Goal: Information Seeking & Learning: Check status

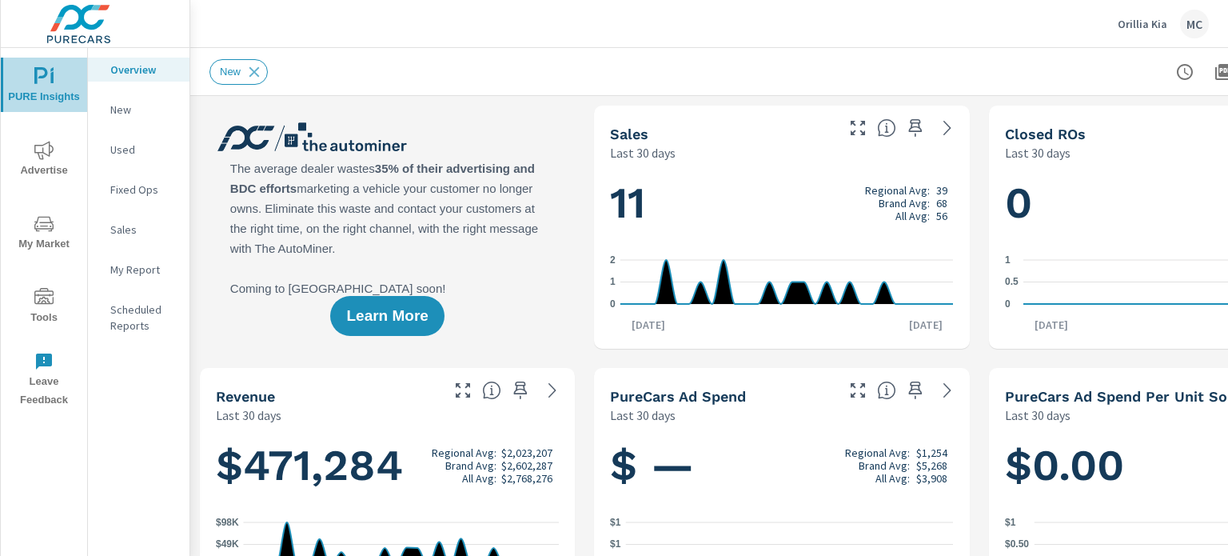
click at [45, 86] on span "PURE Insights" at bounding box center [44, 86] width 77 height 39
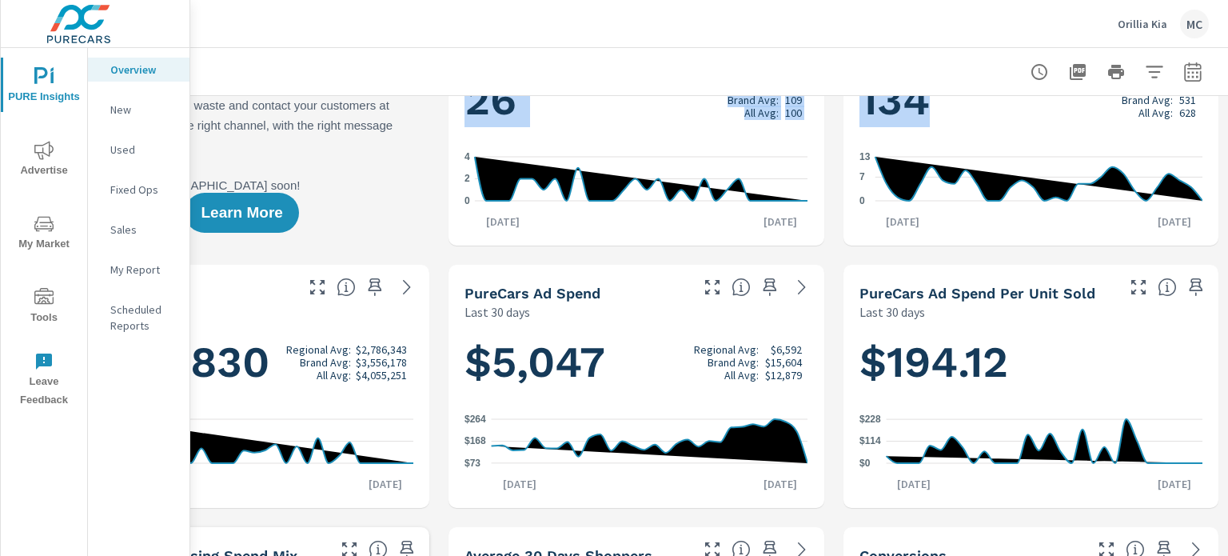
drag, startPoint x: 1227, startPoint y: 80, endPoint x: 1227, endPoint y: 96, distance: 16.0
click at [1227, 96] on div "Overview Orillia Kia Report date range: [DATE] - [DATE] Learn More The average …" at bounding box center [709, 302] width 1038 height 508
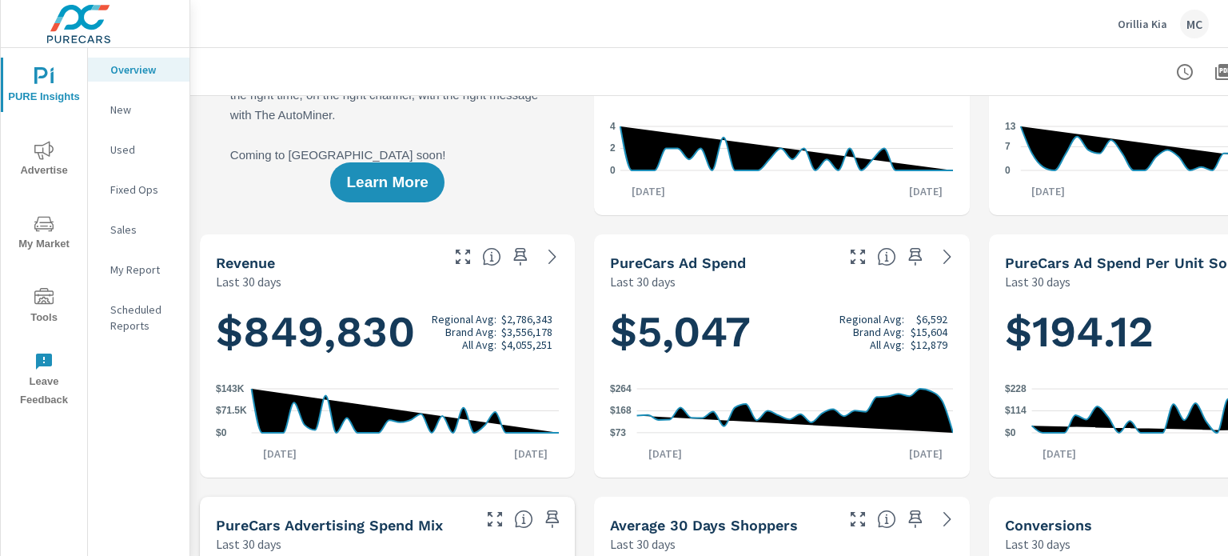
scroll to position [0, 0]
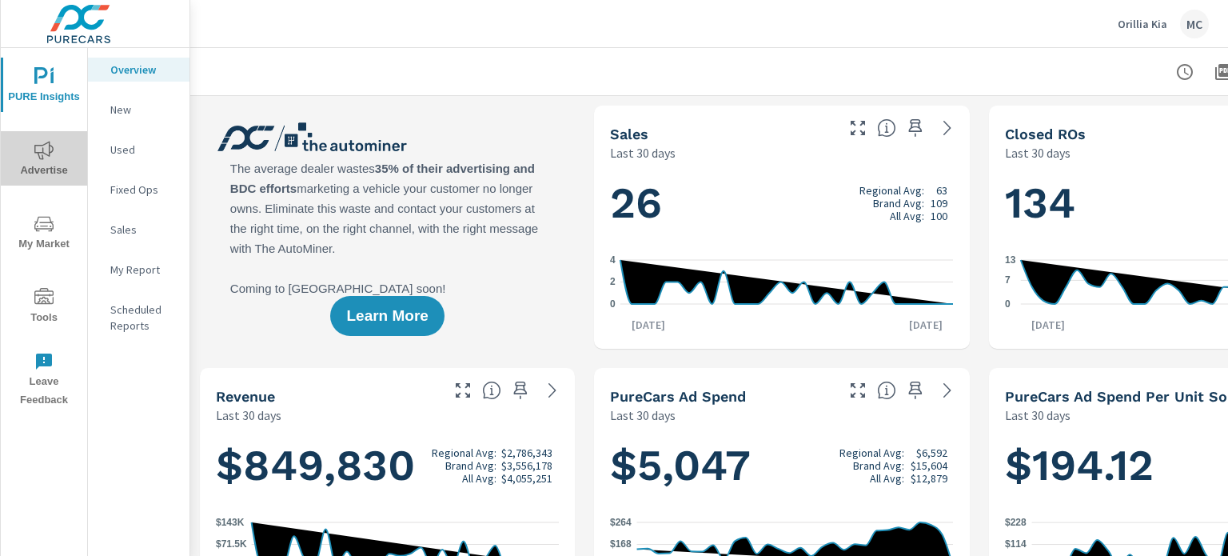
click at [58, 157] on span "Advertise" at bounding box center [44, 160] width 77 height 39
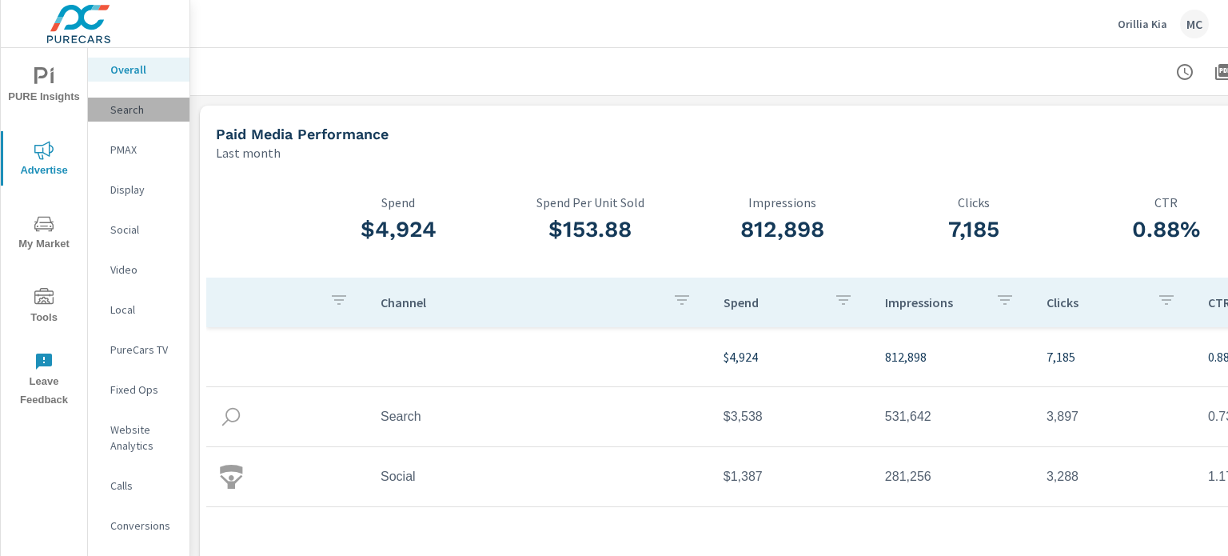
click at [119, 106] on p "Search" at bounding box center [143, 110] width 66 height 16
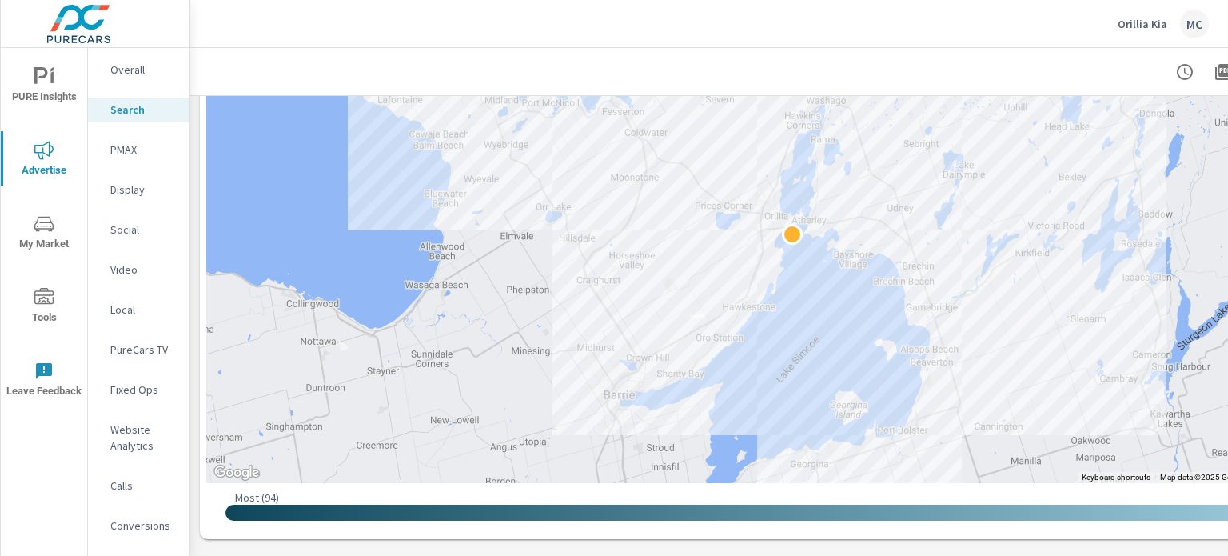
scroll to position [493, 0]
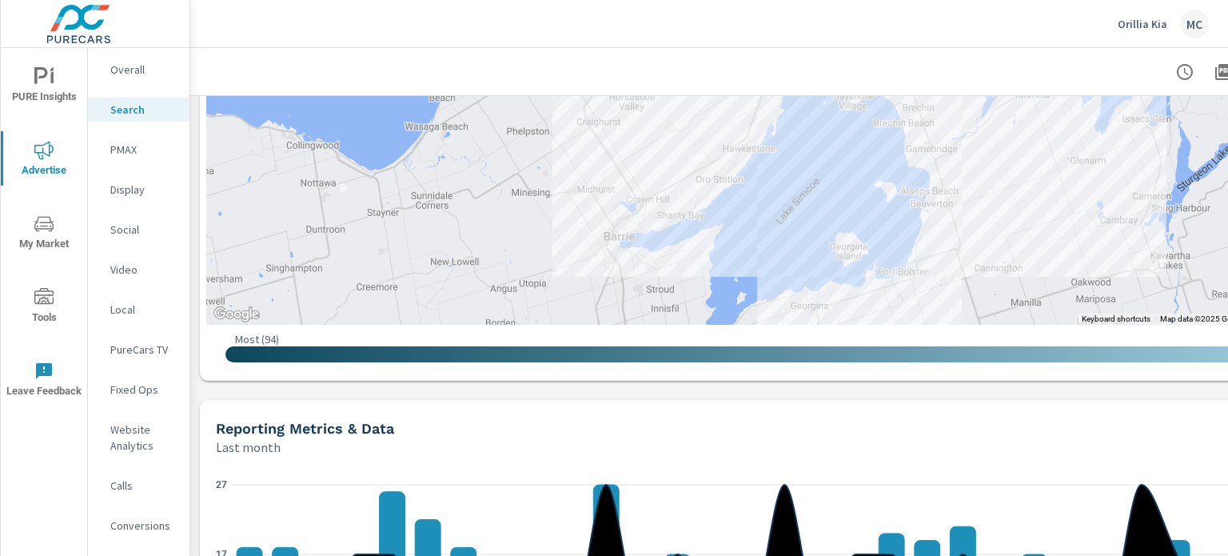
click at [137, 83] on nav "Overall Search PMAX Display Social Video Local PureCars TV Fixed Ops Website An…" at bounding box center [139, 304] width 102 height 512
click at [131, 66] on p "Overall" at bounding box center [143, 70] width 66 height 16
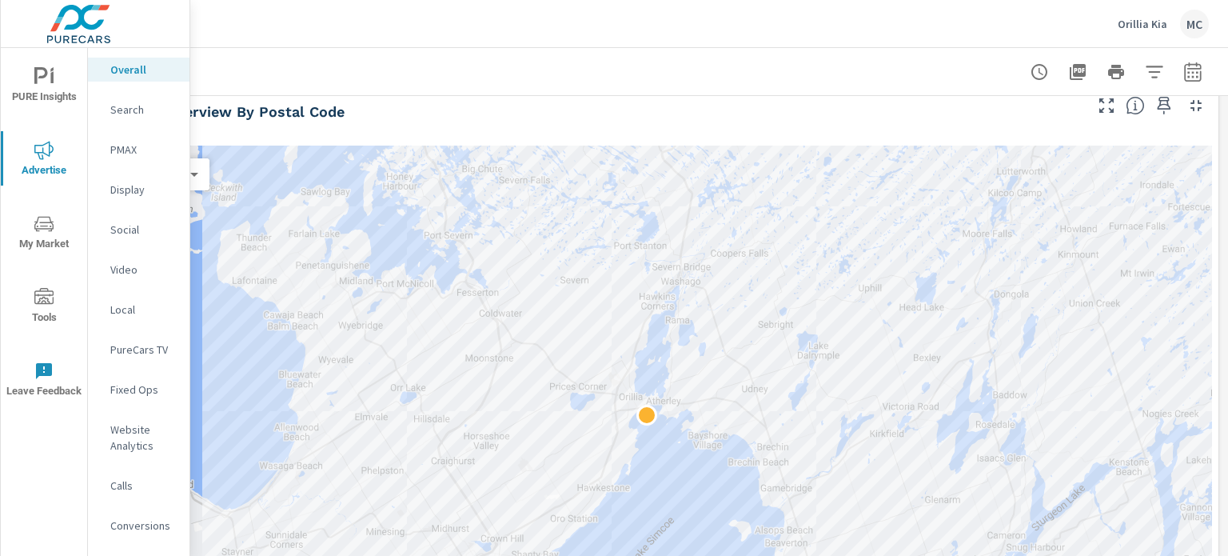
scroll to position [0, 157]
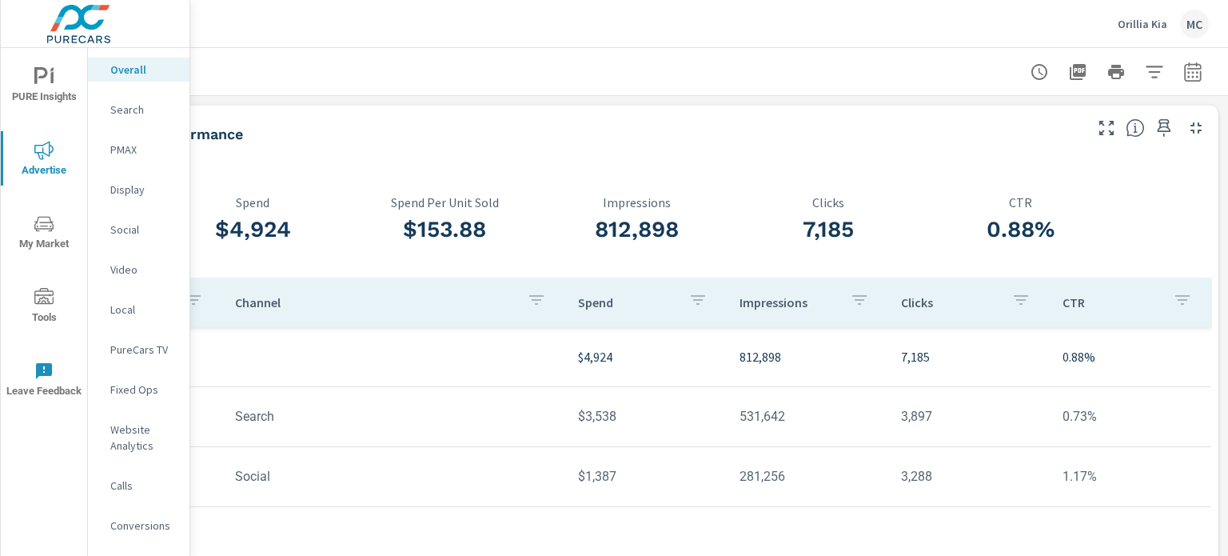
drag, startPoint x: 1227, startPoint y: 105, endPoint x: 1225, endPoint y: 73, distance: 32.1
click at [1225, 73] on div "Overall Performance Orillia Kia Report date range: [DATE] - [DATE] Paid Media P…" at bounding box center [709, 302] width 1038 height 508
click at [1145, 78] on icon "button" at bounding box center [1154, 71] width 19 height 19
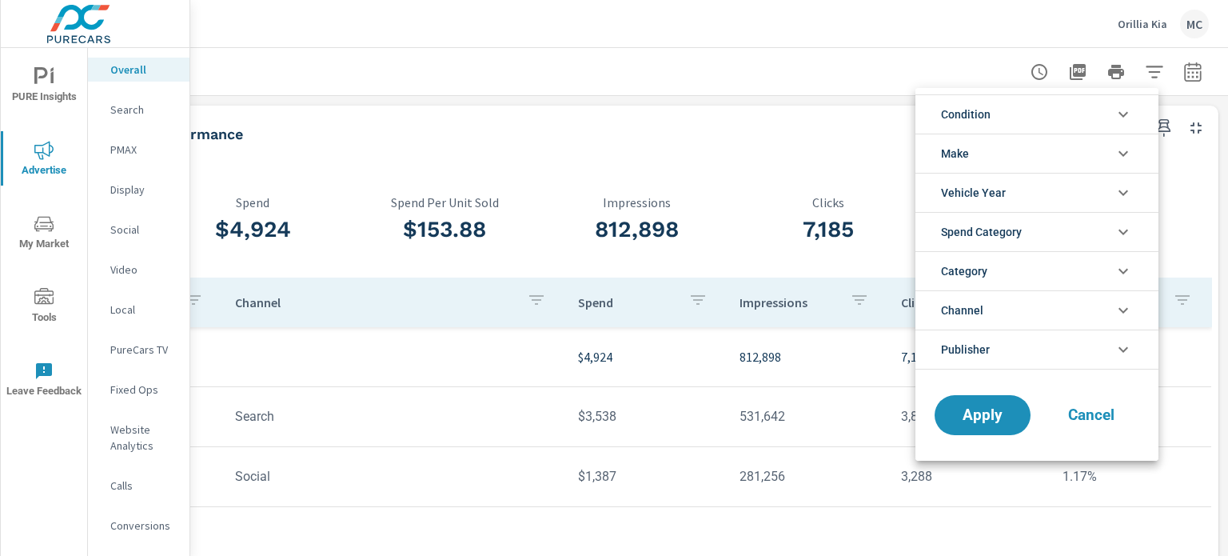
click at [1185, 70] on div at bounding box center [614, 278] width 1228 height 556
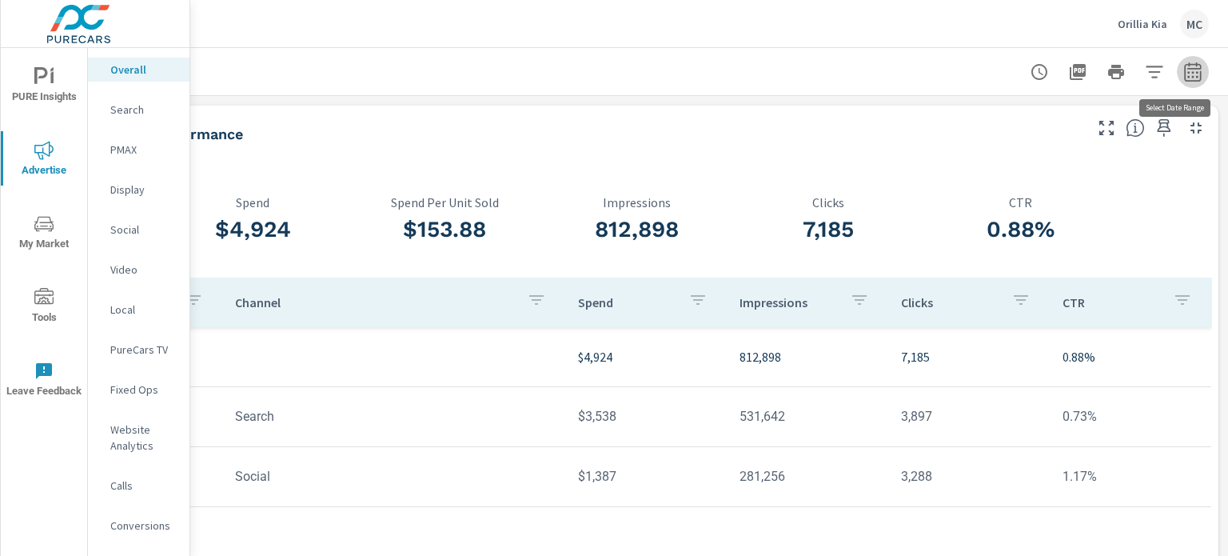
click at [1185, 70] on icon "button" at bounding box center [1193, 71] width 19 height 19
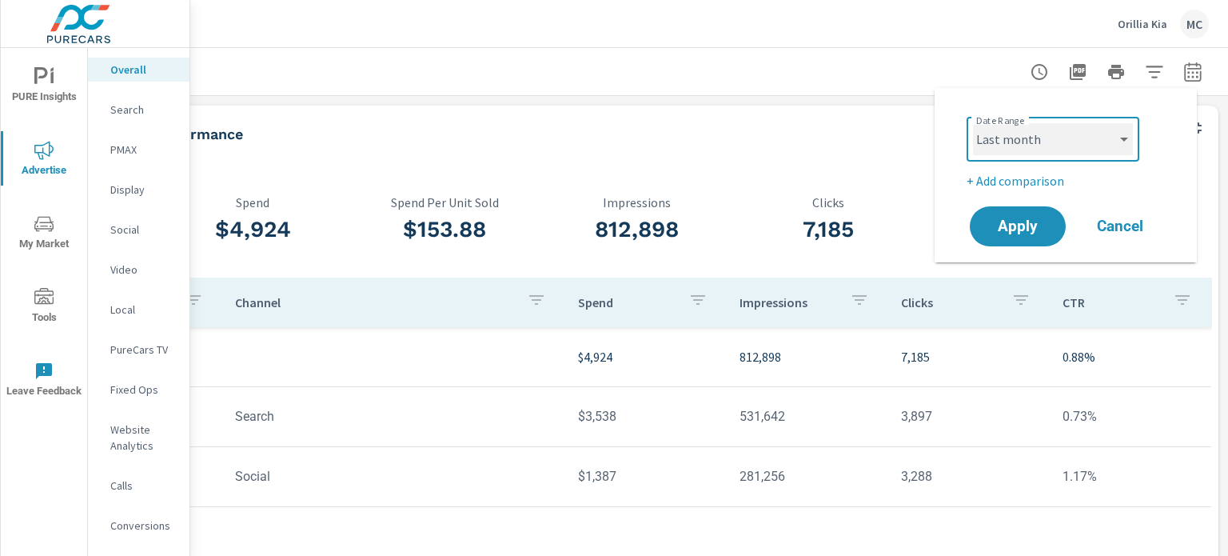
click at [1059, 134] on select "Custom [DATE] Last week Last 7 days Last 14 days Last 30 days Last 45 days Last…" at bounding box center [1053, 139] width 160 height 32
click at [973, 123] on select "Custom [DATE] Last week Last 7 days Last 14 days Last 30 days Last 45 days Last…" at bounding box center [1053, 139] width 160 height 32
select select "Month to date"
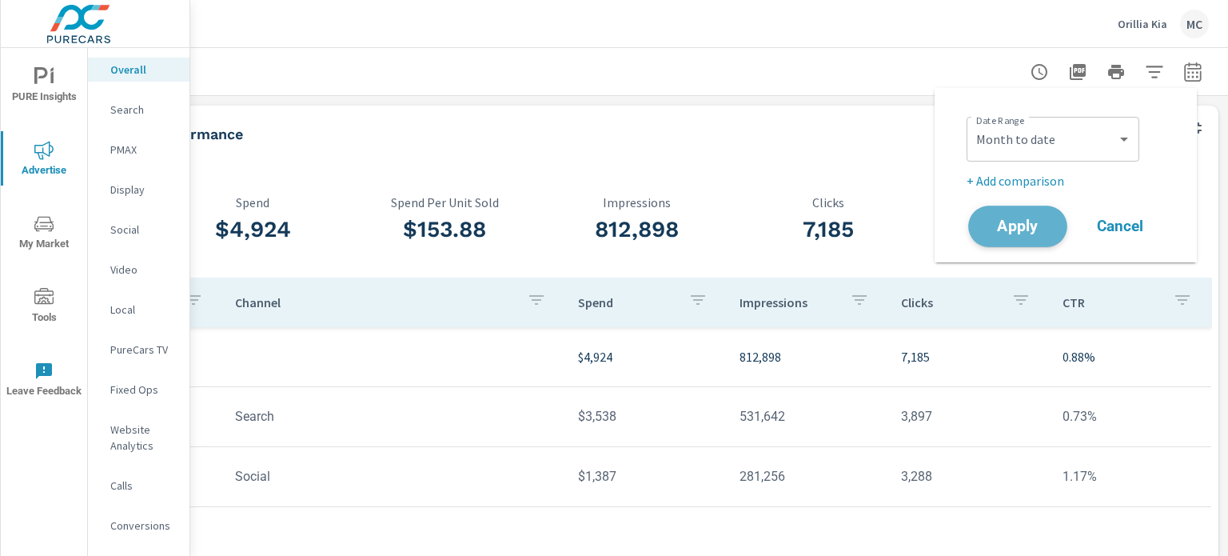
click at [1037, 233] on span "Apply" at bounding box center [1018, 226] width 66 height 15
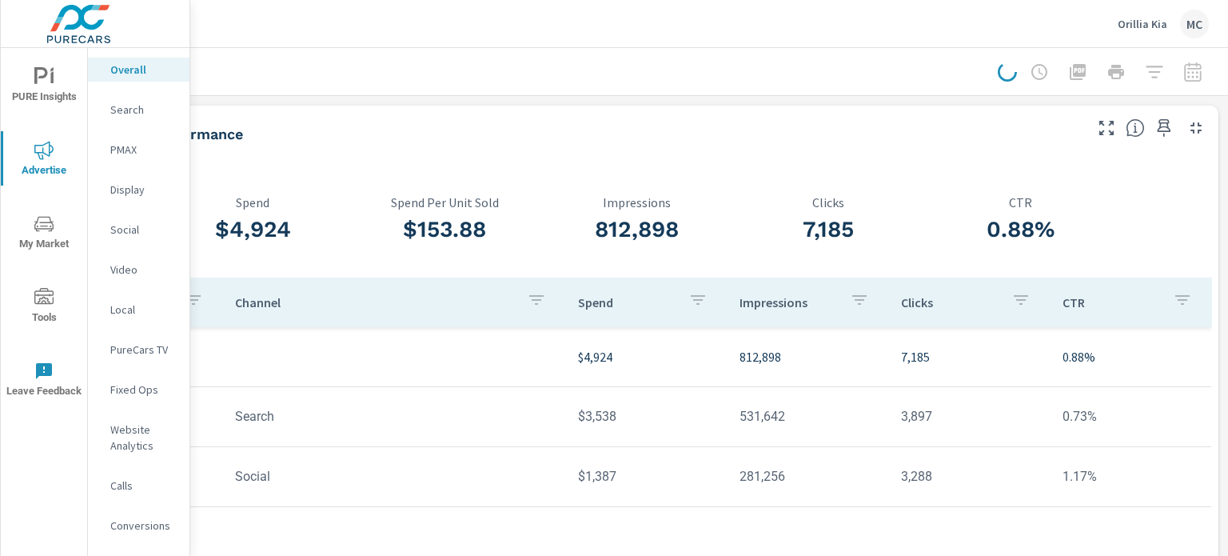
scroll to position [0, 145]
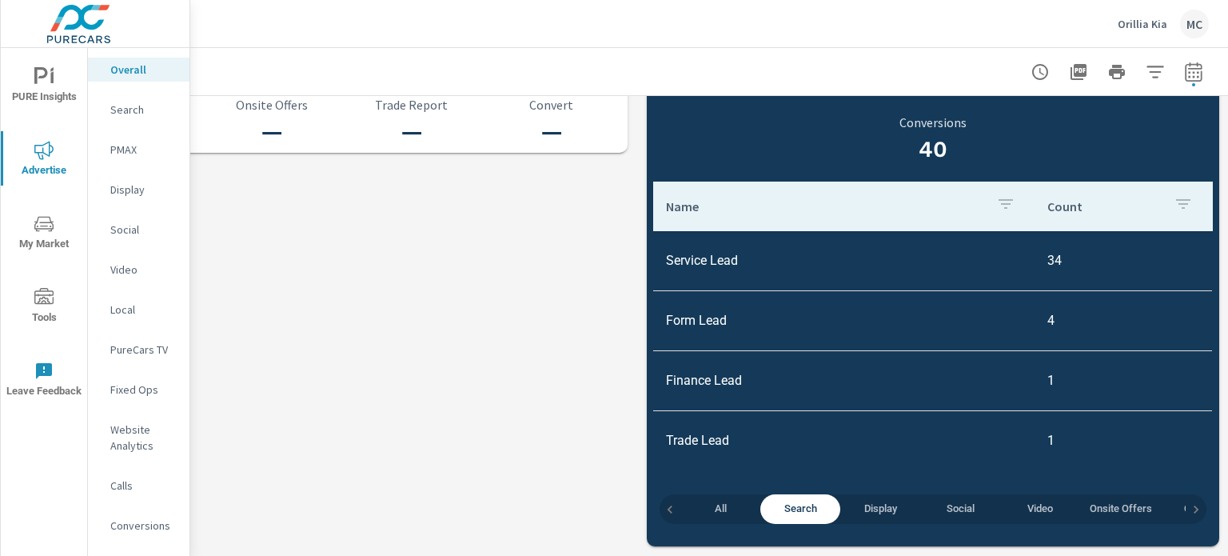
scroll to position [1782, 145]
click at [736, 502] on span "All" at bounding box center [720, 509] width 61 height 18
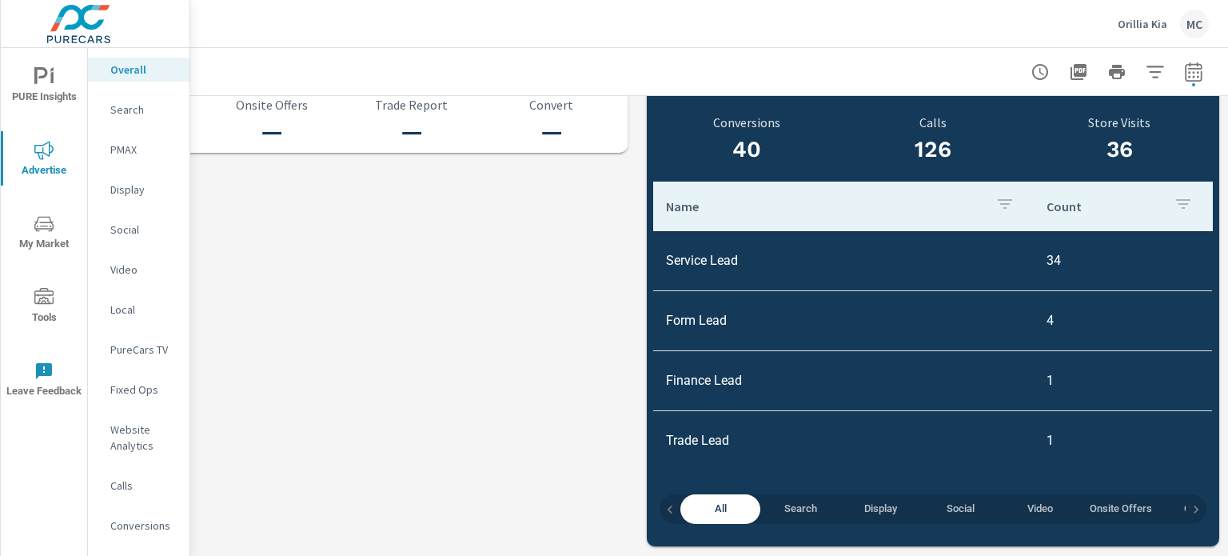
scroll to position [1782, 157]
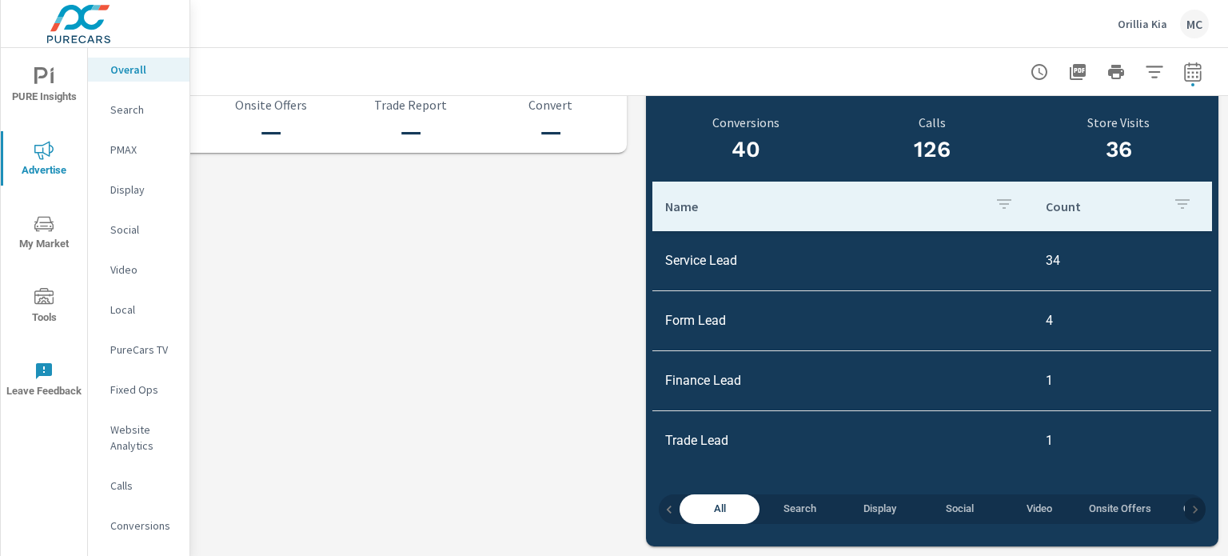
click at [1188, 501] on icon "button" at bounding box center [1196, 509] width 16 height 16
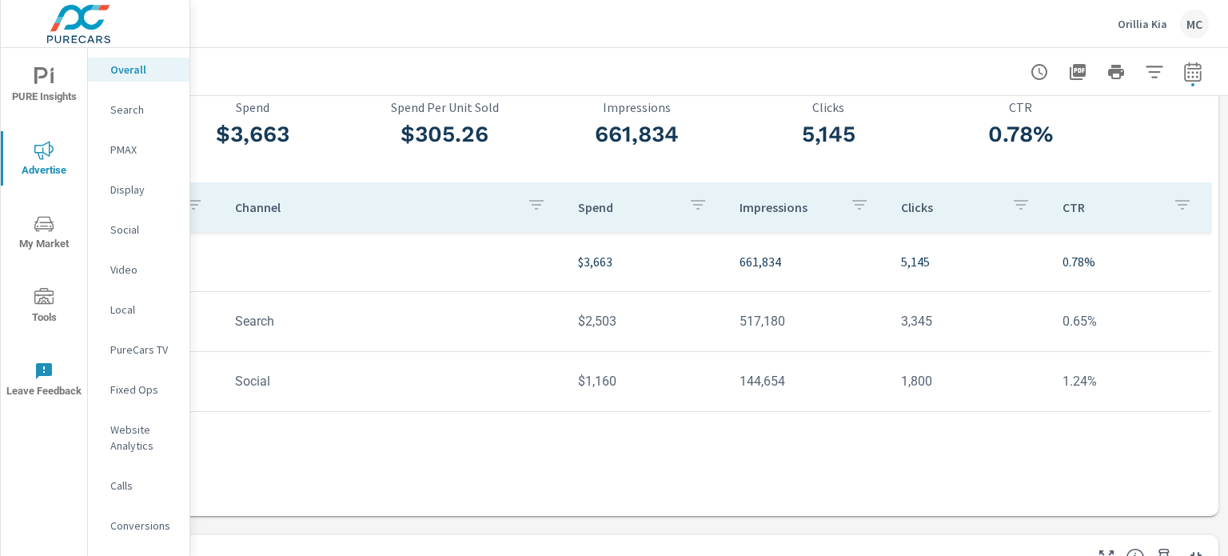
scroll to position [82, 157]
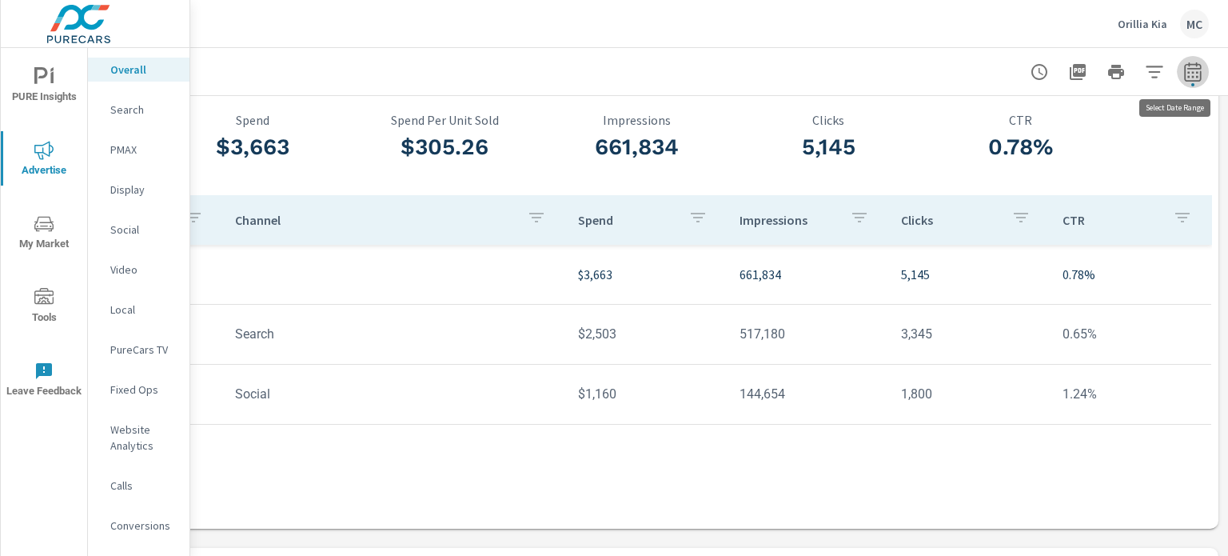
click at [1187, 78] on icon "button" at bounding box center [1193, 71] width 19 height 19
select select "Month to date"
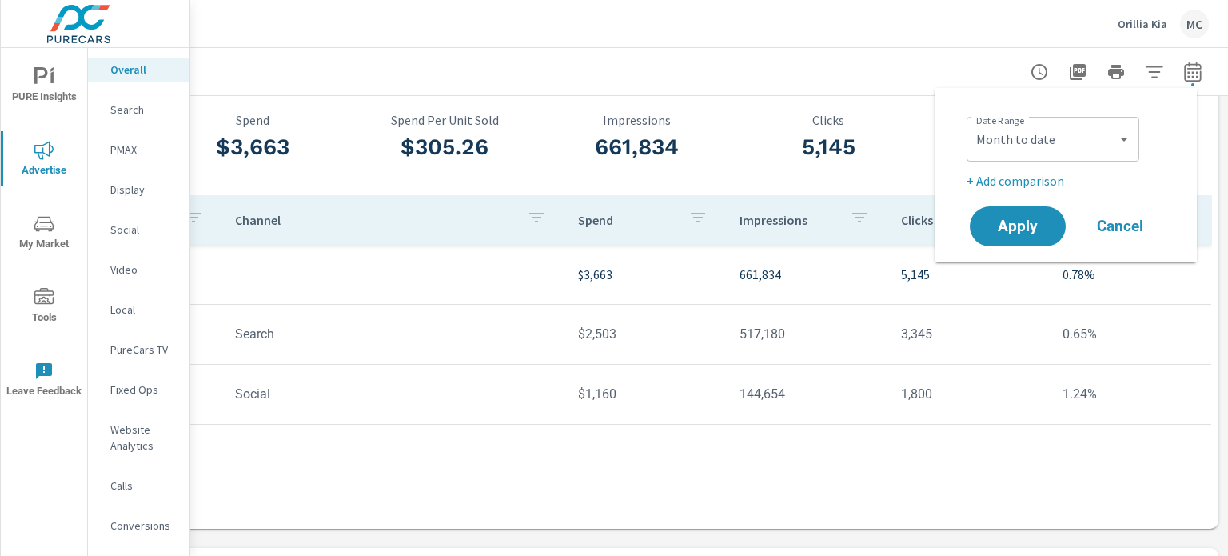
click at [1034, 176] on p "+ Add comparison" at bounding box center [1069, 180] width 205 height 19
select select "Previous period"
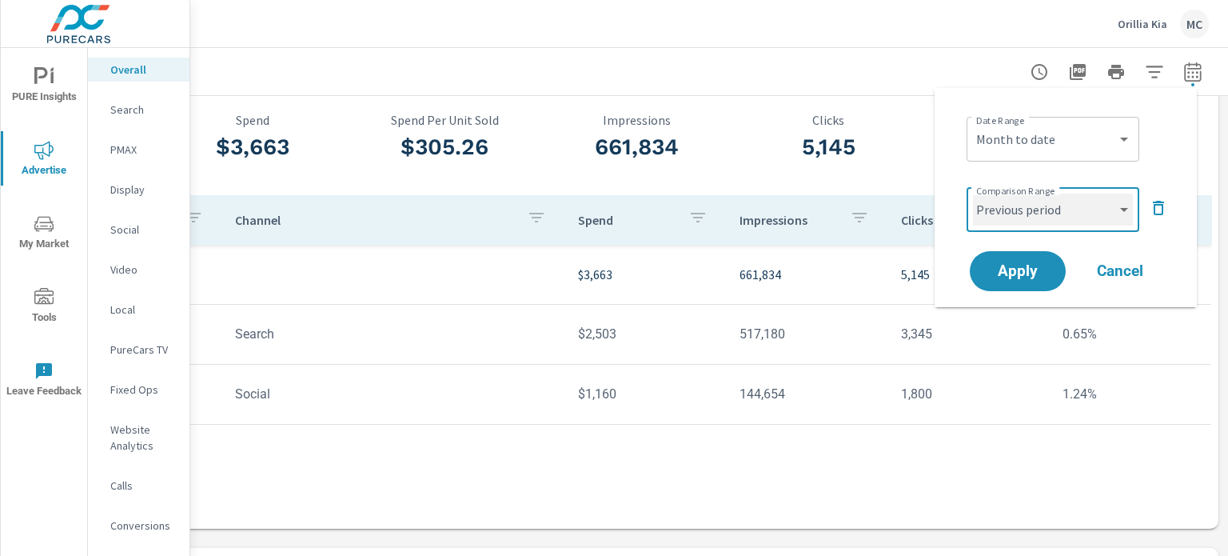
click at [1028, 210] on select "Custom Previous period Previous month Previous year" at bounding box center [1053, 210] width 160 height 32
click at [973, 194] on select "Custom Previous period Previous month Previous year" at bounding box center [1053, 210] width 160 height 32
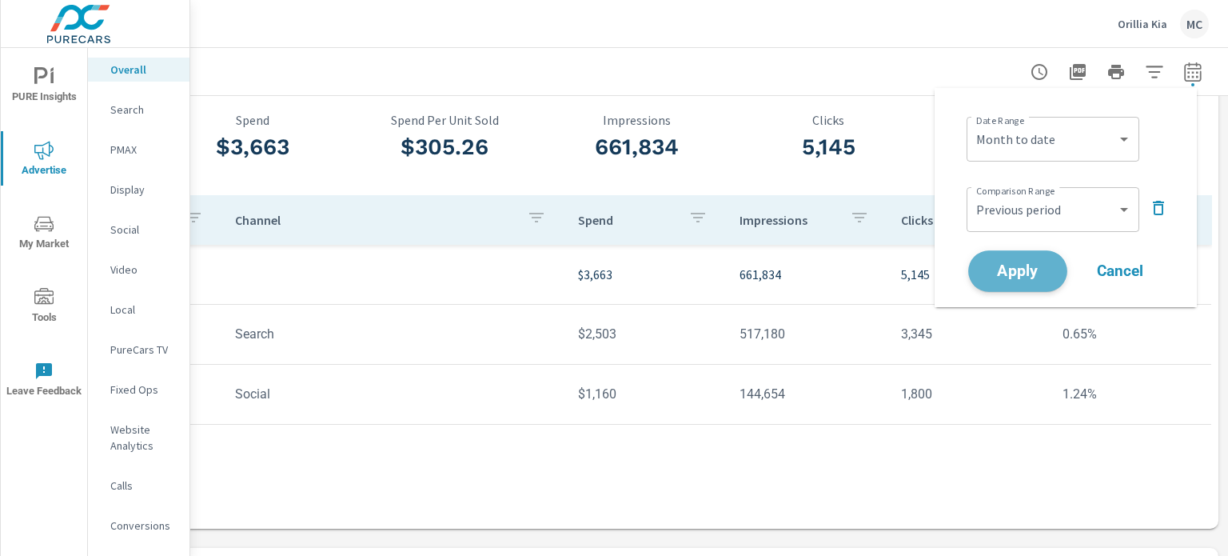
click at [1028, 277] on span "Apply" at bounding box center [1018, 271] width 66 height 15
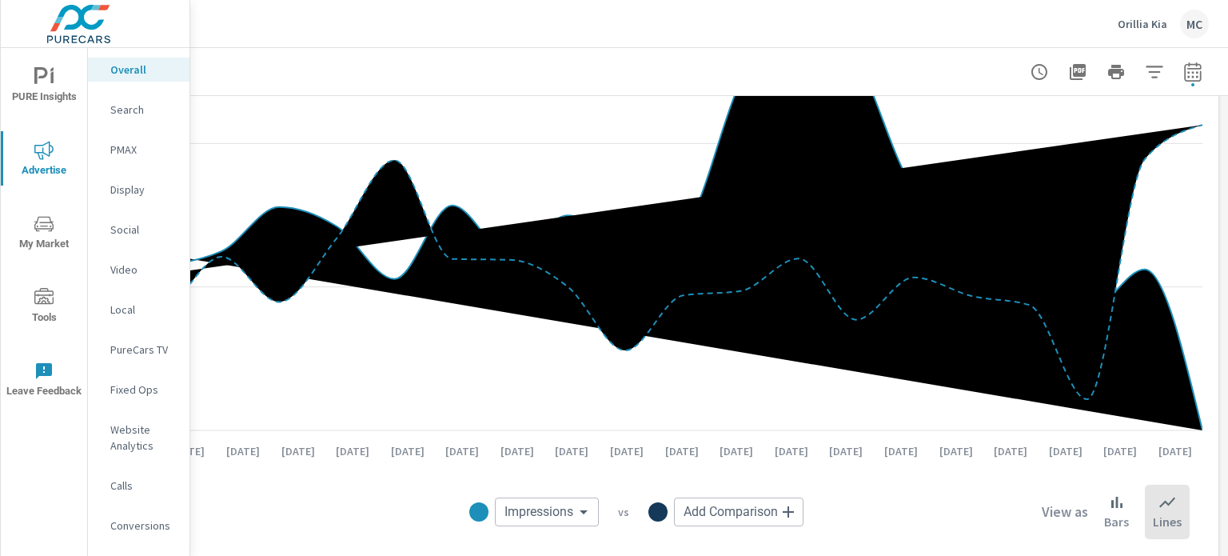
scroll to position [1739, 157]
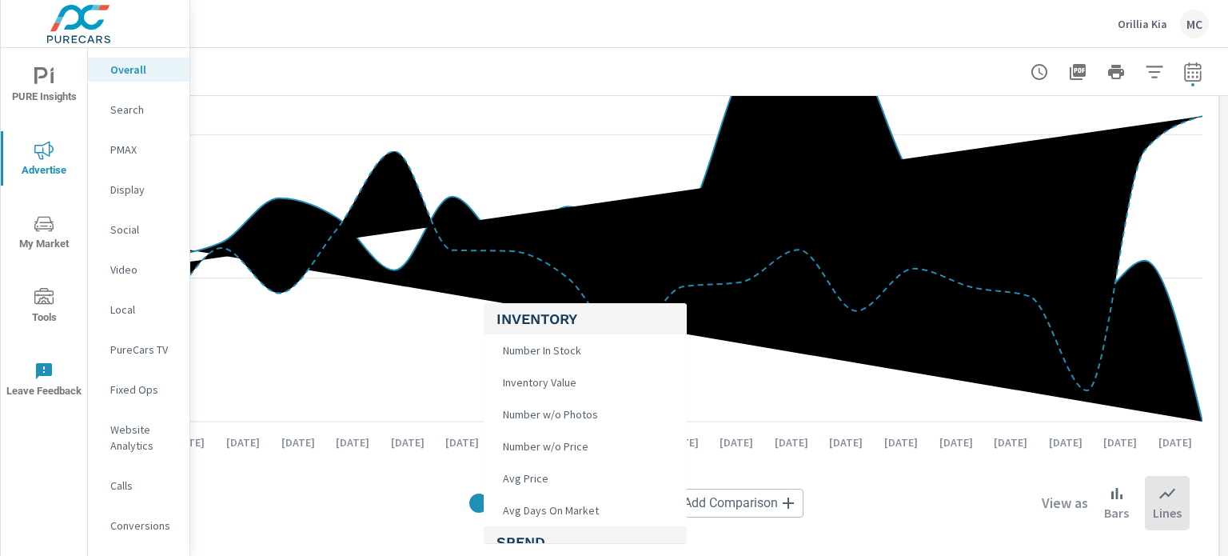
click at [546, 507] on body "PURE Insights Advertise My Market Tools Leave Feedback Overall Search PMAX Disp…" at bounding box center [614, 278] width 1228 height 556
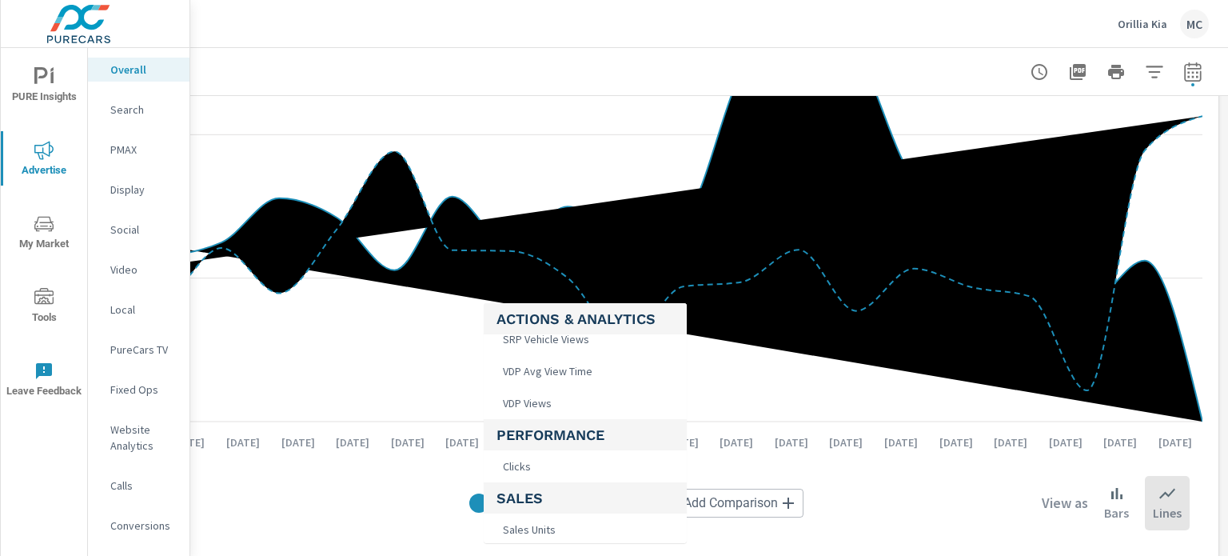
scroll to position [562, 0]
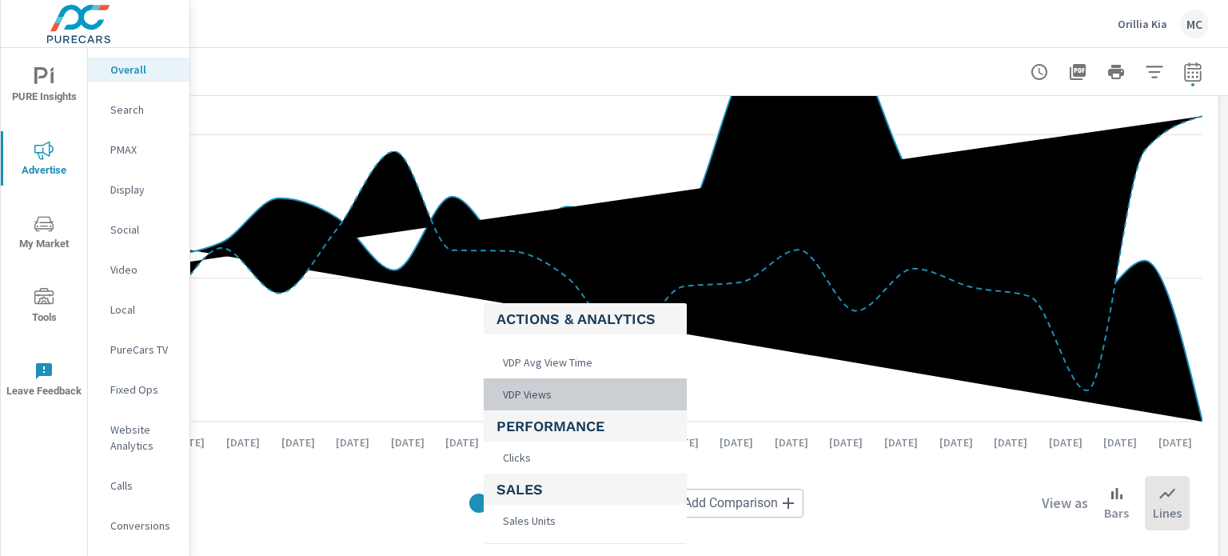
click at [563, 397] on li "VDP Views" at bounding box center [585, 394] width 203 height 32
type input "VDP Views"
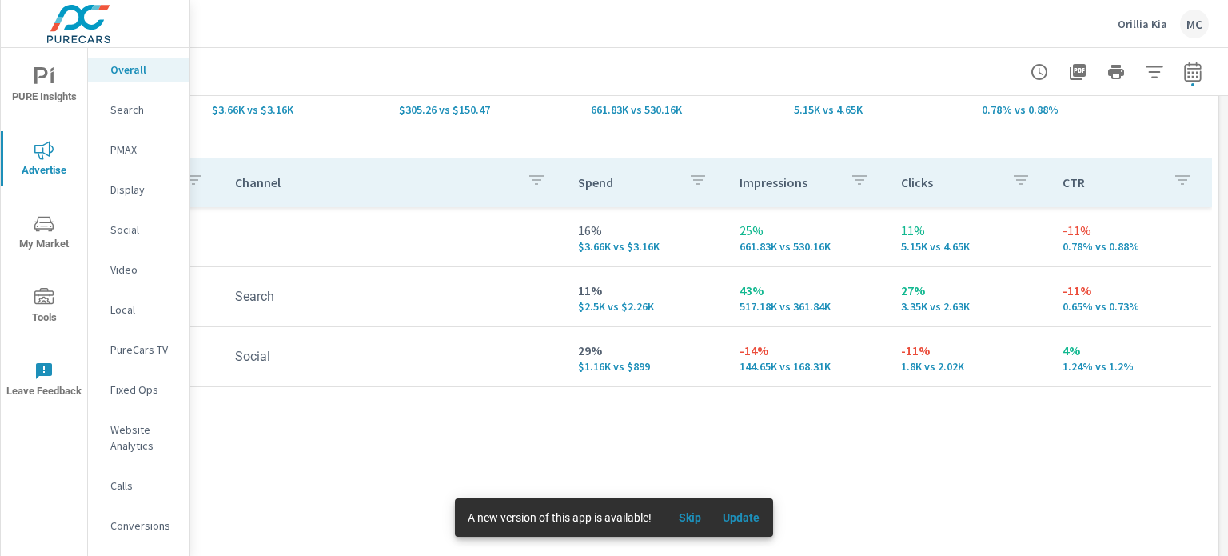
scroll to position [163, 157]
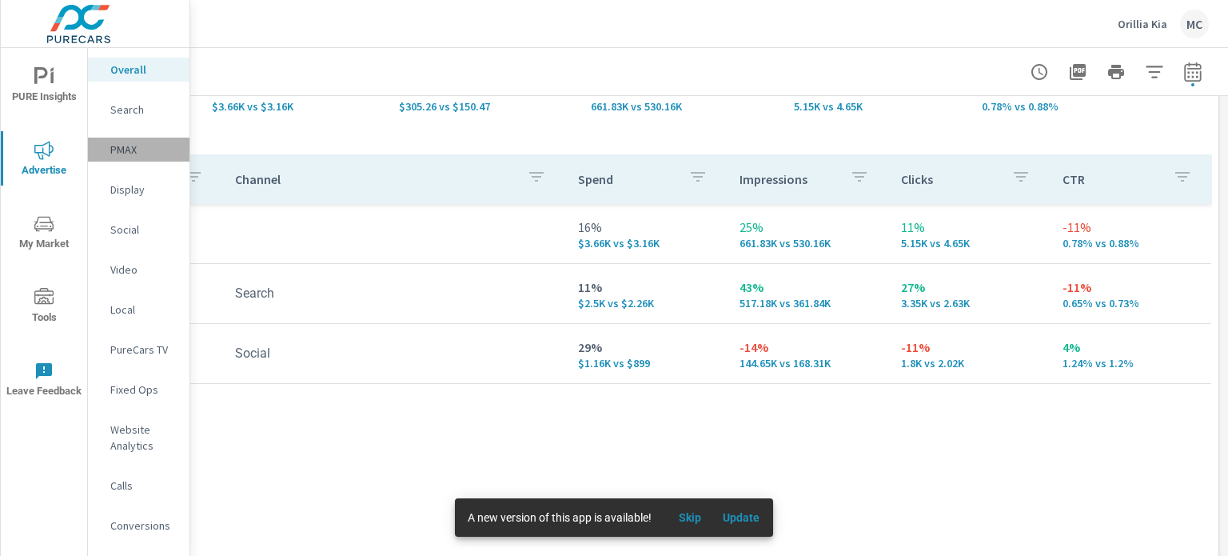
click at [130, 138] on div "PMAX" at bounding box center [139, 150] width 102 height 24
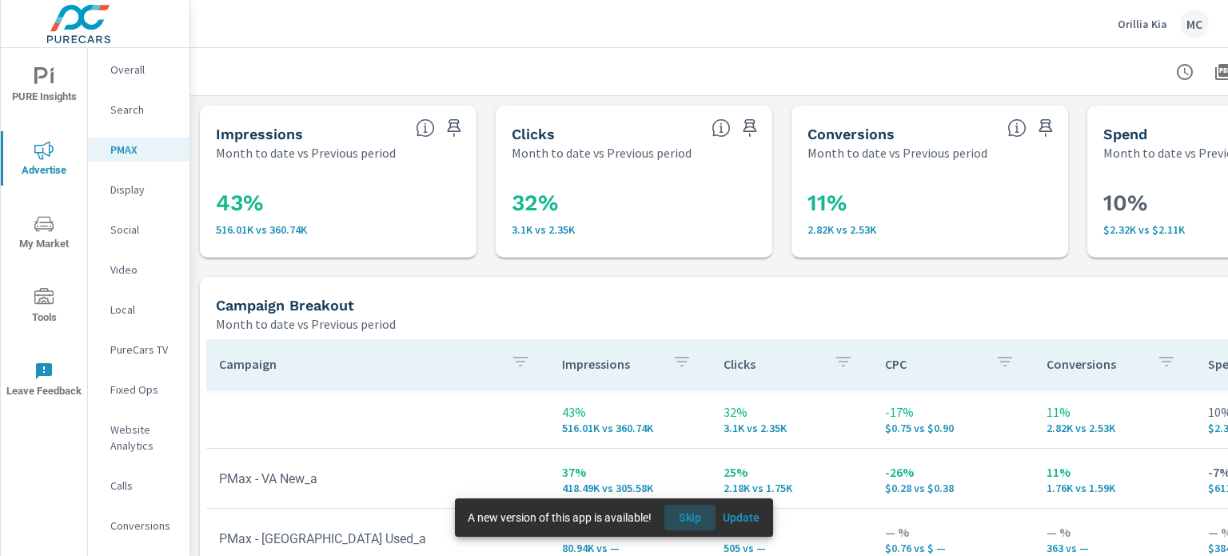
click at [690, 514] on span "Skip" at bounding box center [690, 517] width 38 height 14
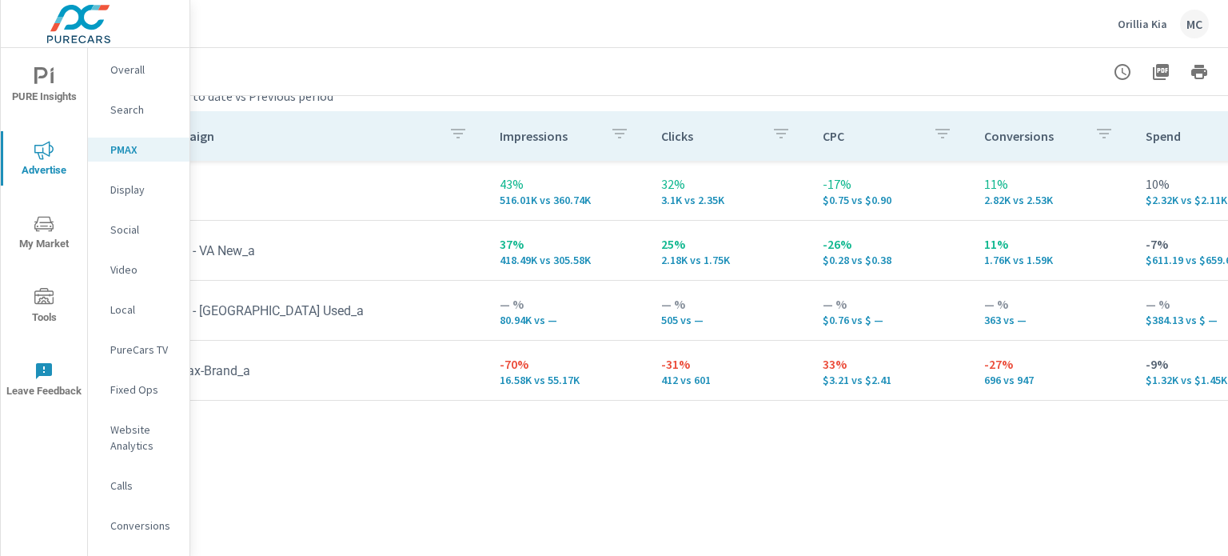
scroll to position [228, 0]
